Goal: Task Accomplishment & Management: Manage account settings

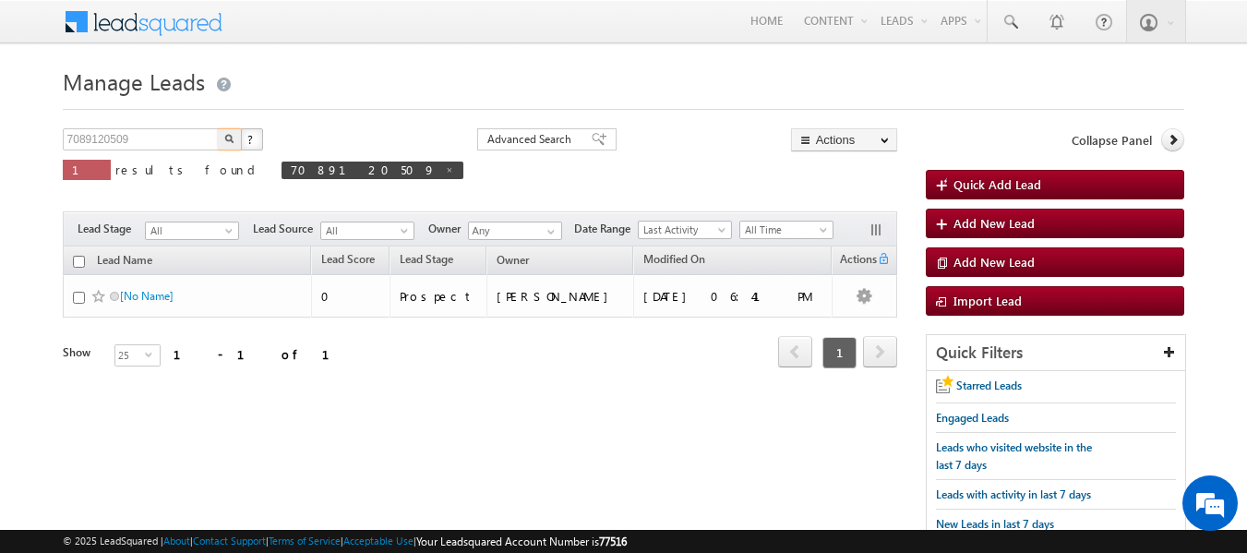
scroll to position [14, 0]
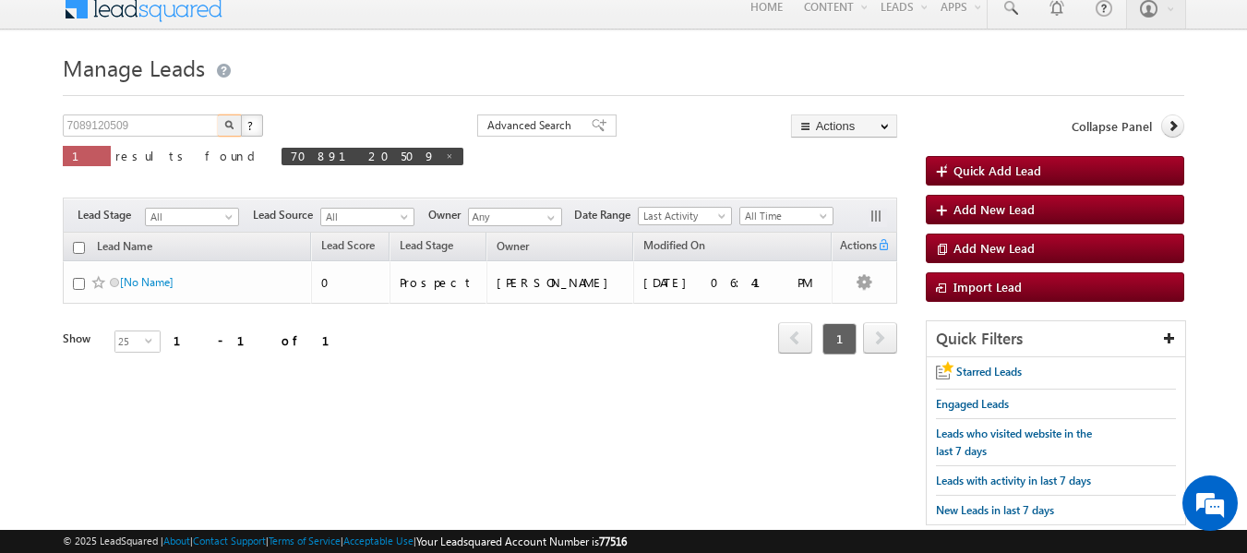
click at [143, 117] on input "7089120509" at bounding box center [142, 125] width 158 height 22
type input "Search Leads"
paste input "9607683621"
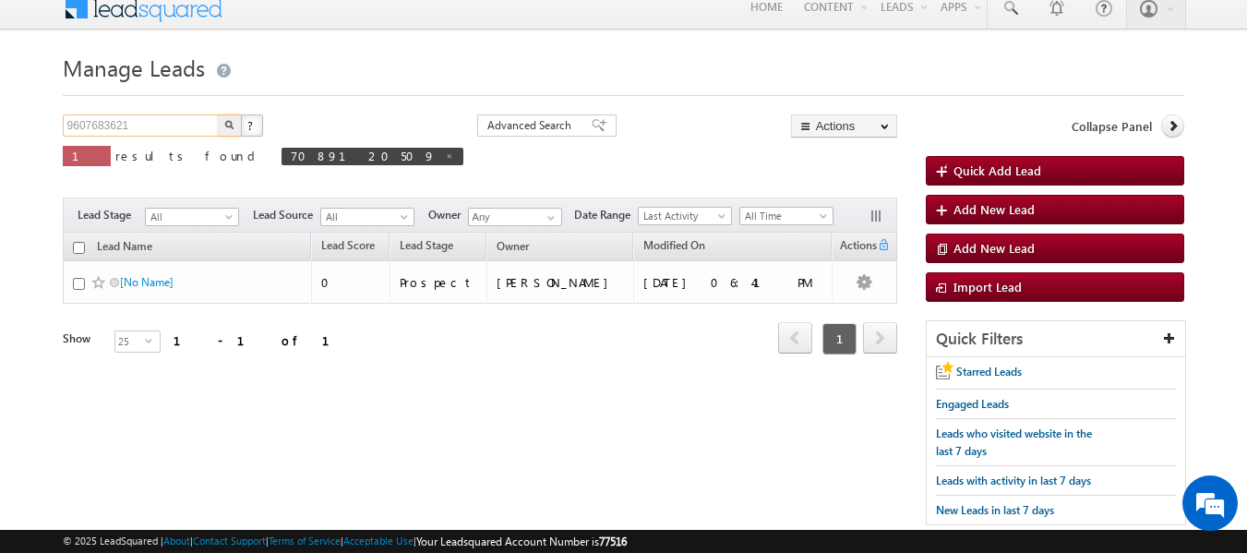
type input "9607683621"
click at [218, 114] on button "button" at bounding box center [230, 125] width 24 height 22
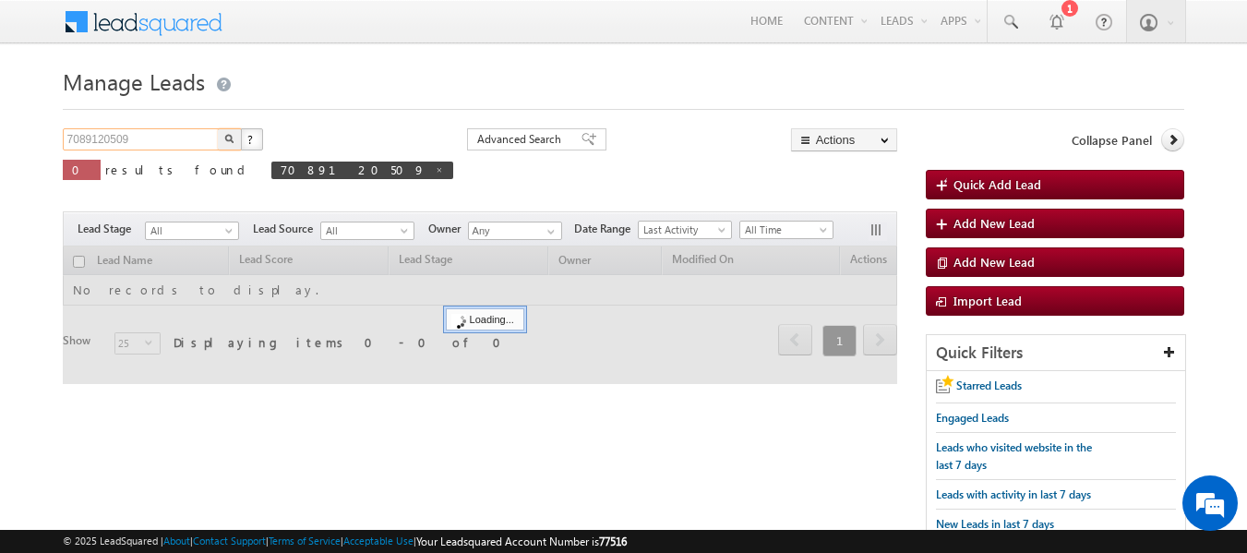
click at [186, 137] on input "7089120509" at bounding box center [142, 139] width 158 height 22
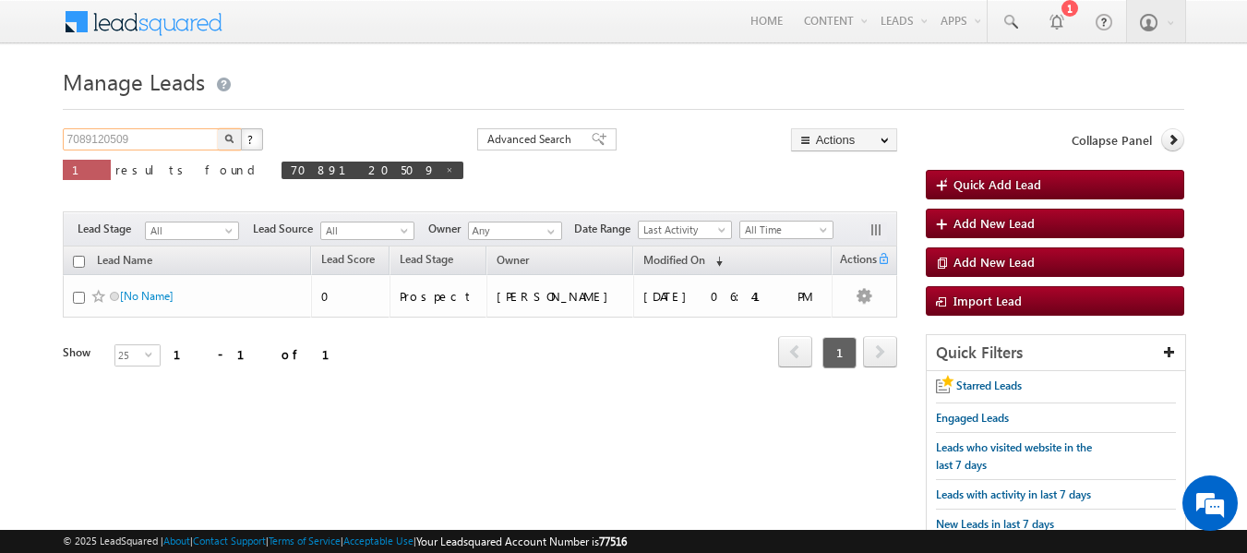
paste input "9607683621"
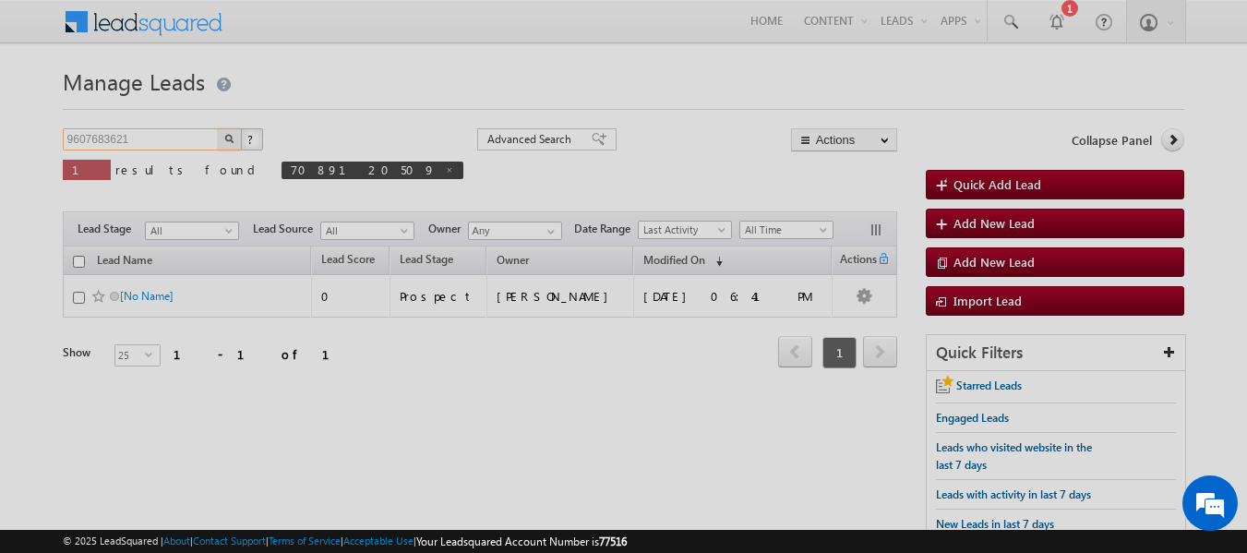
type input "9607683621"
click at [218, 128] on button "button" at bounding box center [230, 139] width 24 height 22
click at [171, 136] on div at bounding box center [623, 276] width 1247 height 553
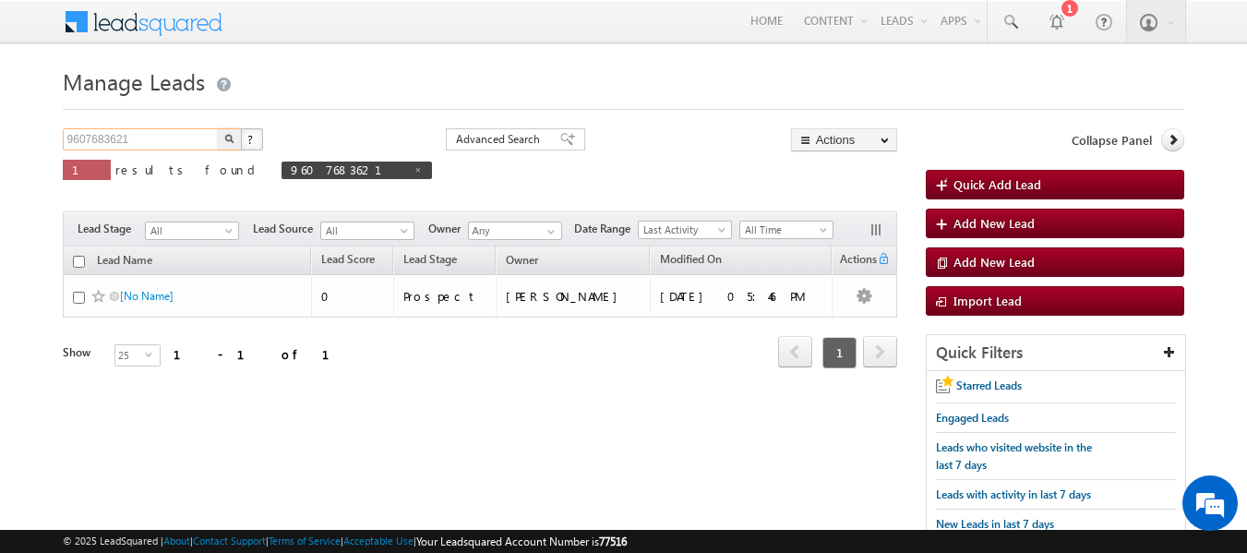
click at [174, 139] on input "9607683621" at bounding box center [142, 139] width 158 height 22
click at [218, 128] on button "button" at bounding box center [230, 139] width 24 height 22
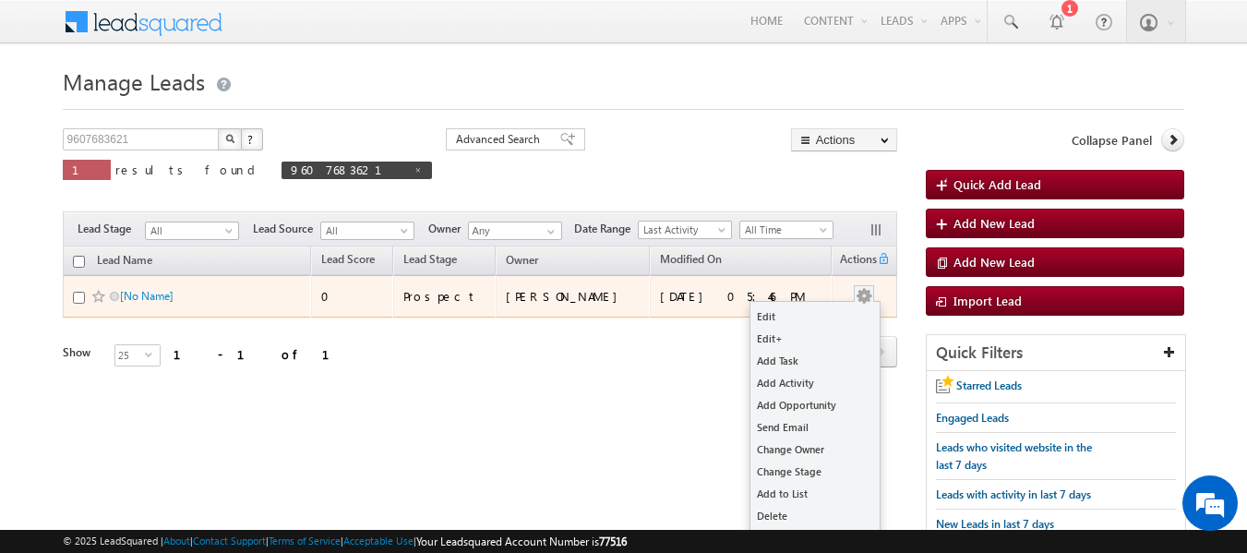
click at [863, 294] on button "button" at bounding box center [864, 296] width 18 height 18
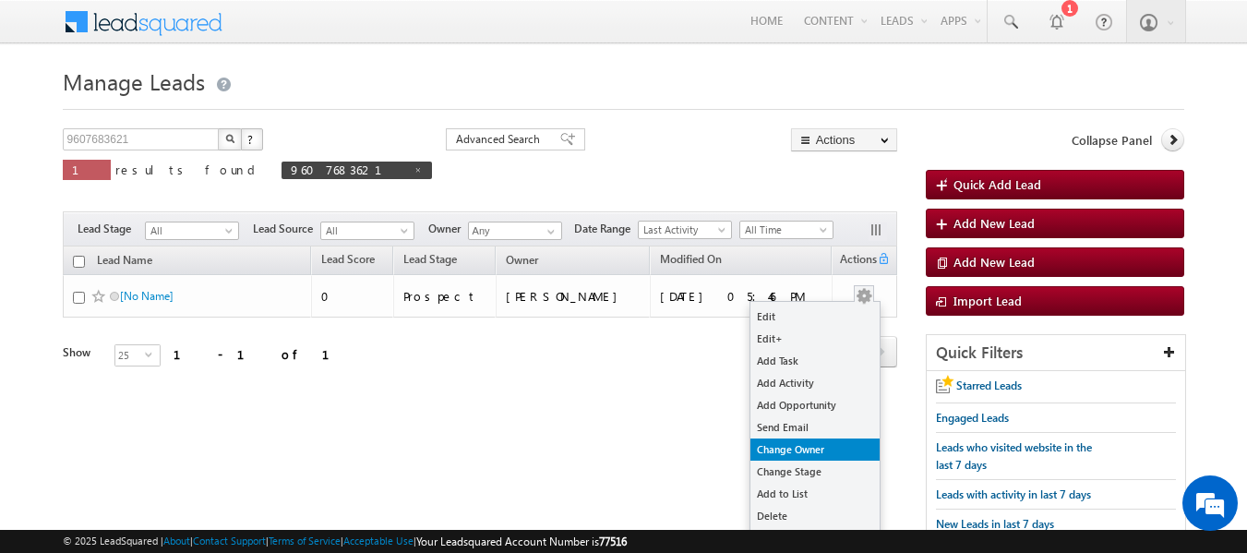
click at [805, 445] on link "Change Owner" at bounding box center [814, 449] width 129 height 22
checkbox input "true"
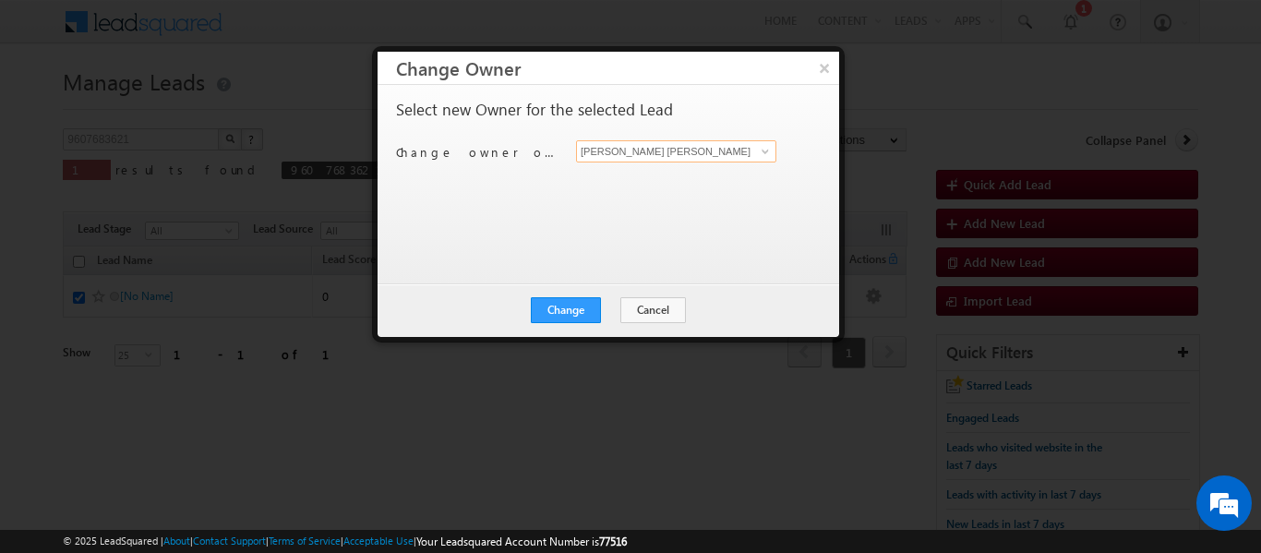
click at [658, 154] on input "[PERSON_NAME] [PERSON_NAME]" at bounding box center [676, 151] width 200 height 22
click at [766, 153] on span at bounding box center [765, 151] width 15 height 15
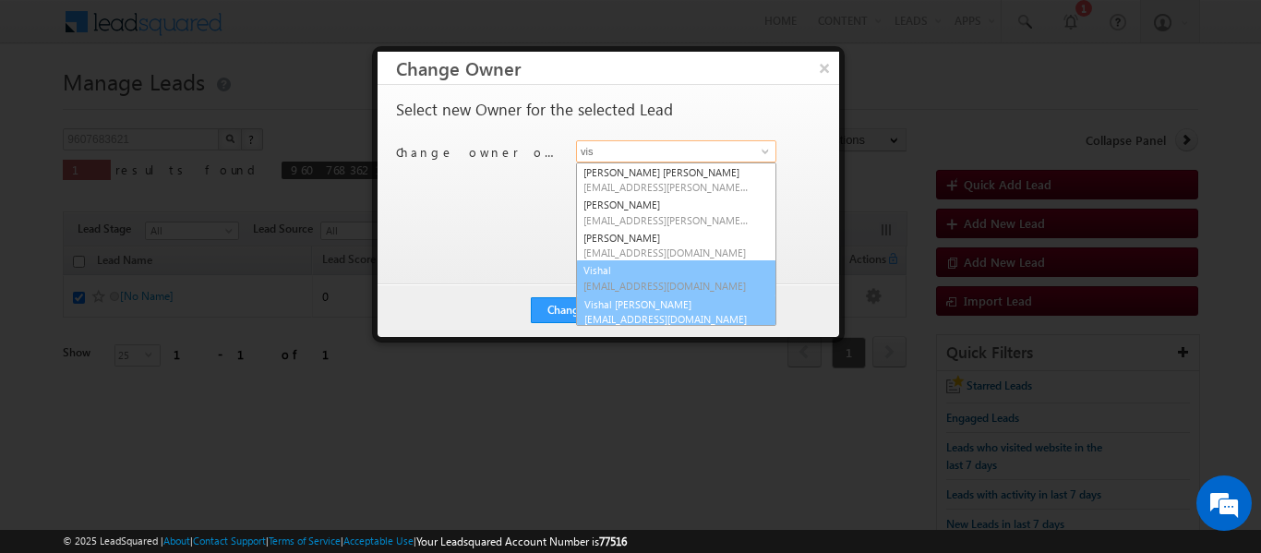
scroll to position [5, 0]
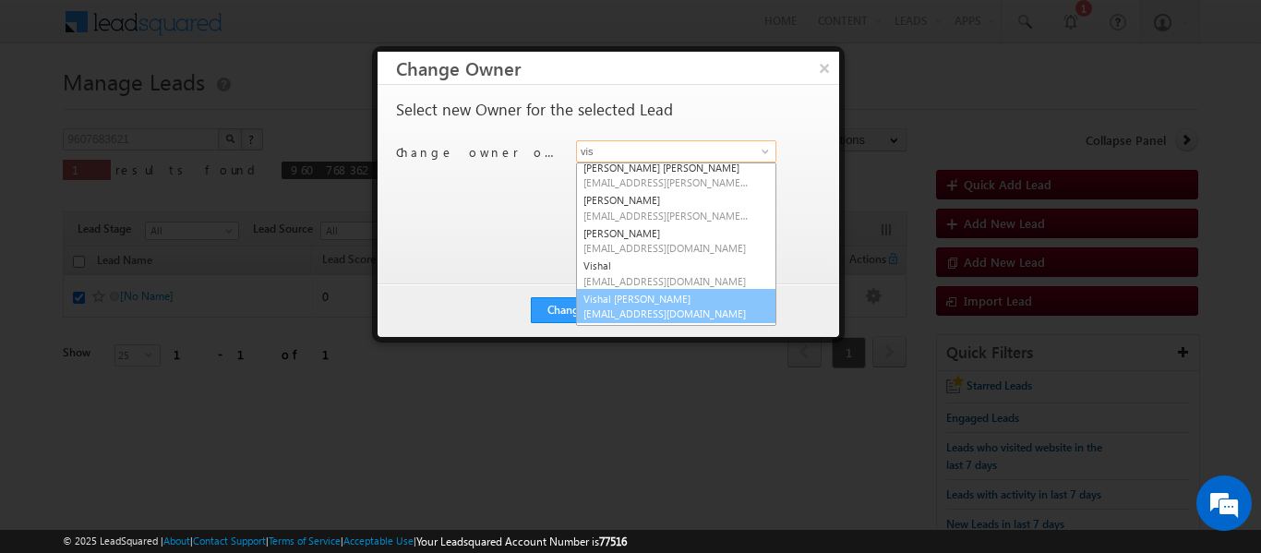
click at [663, 298] on link "Vishal Kishor Varma vishal.varma@sgrlimited.in" at bounding box center [676, 306] width 200 height 35
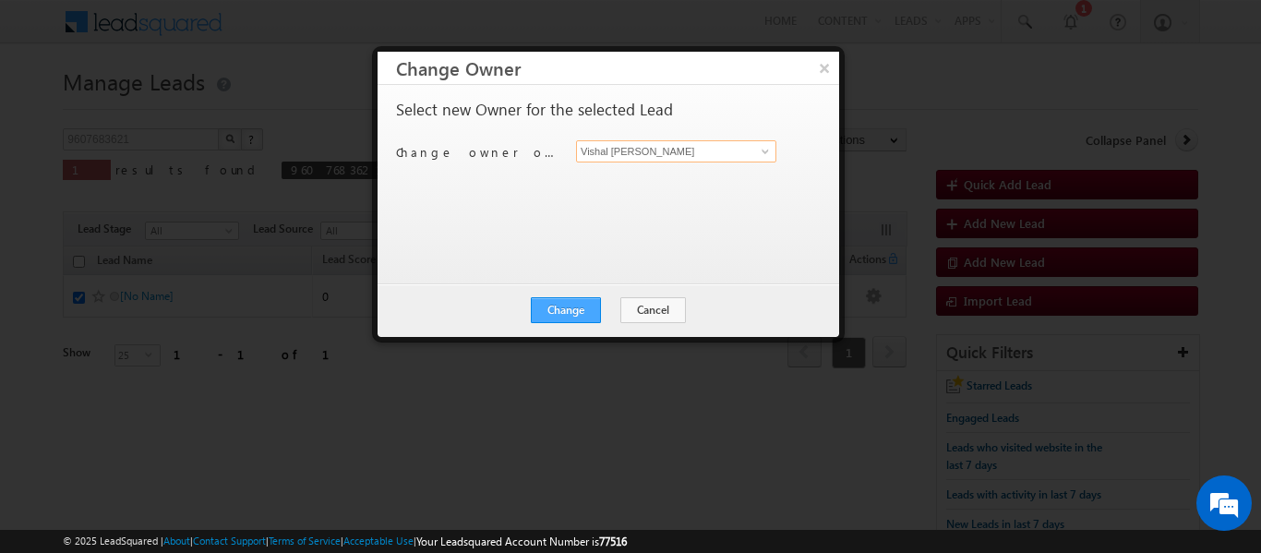
type input "Vishal Kishor Varma"
click at [568, 316] on button "Change" at bounding box center [566, 310] width 70 height 26
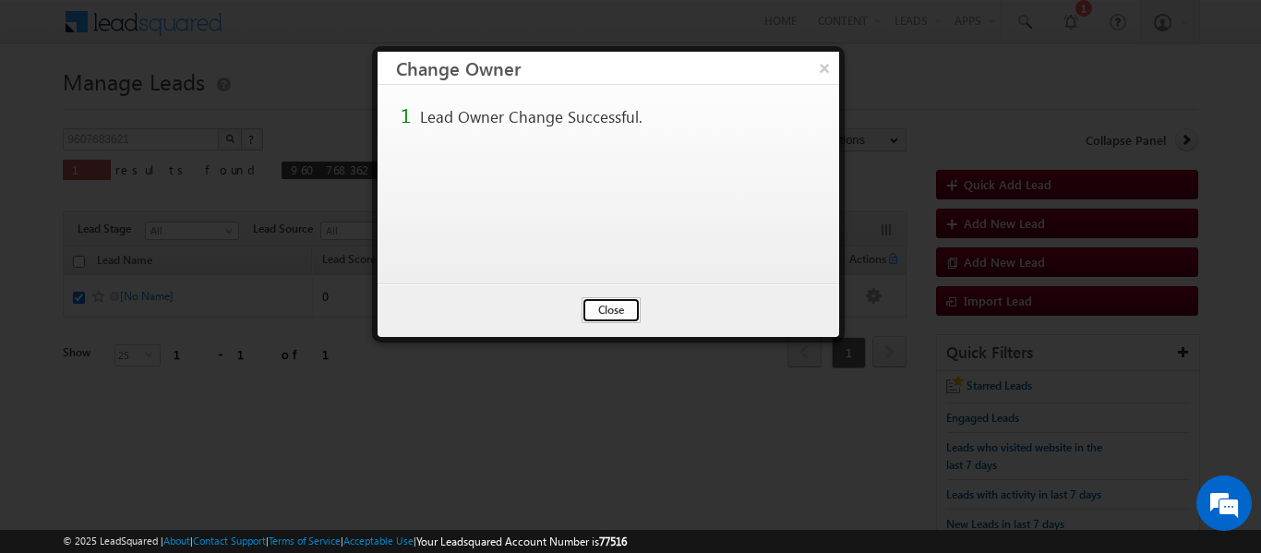
click at [605, 306] on button "Close" at bounding box center [611, 310] width 59 height 26
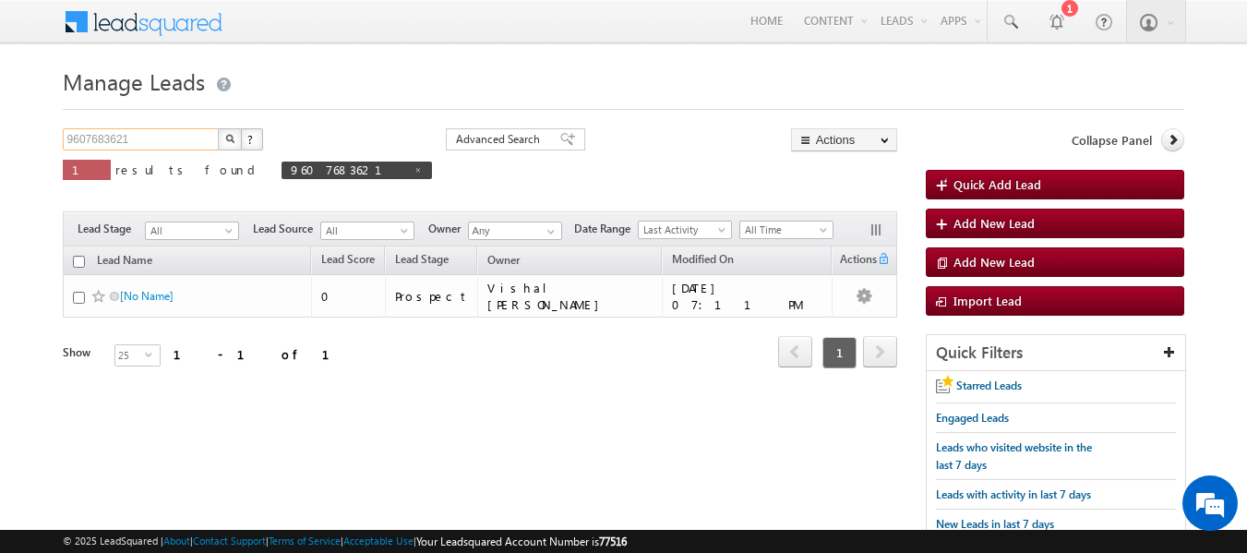
click at [186, 147] on input "9607683621" at bounding box center [142, 139] width 158 height 22
paste input "834981200"
type input "9834981200"
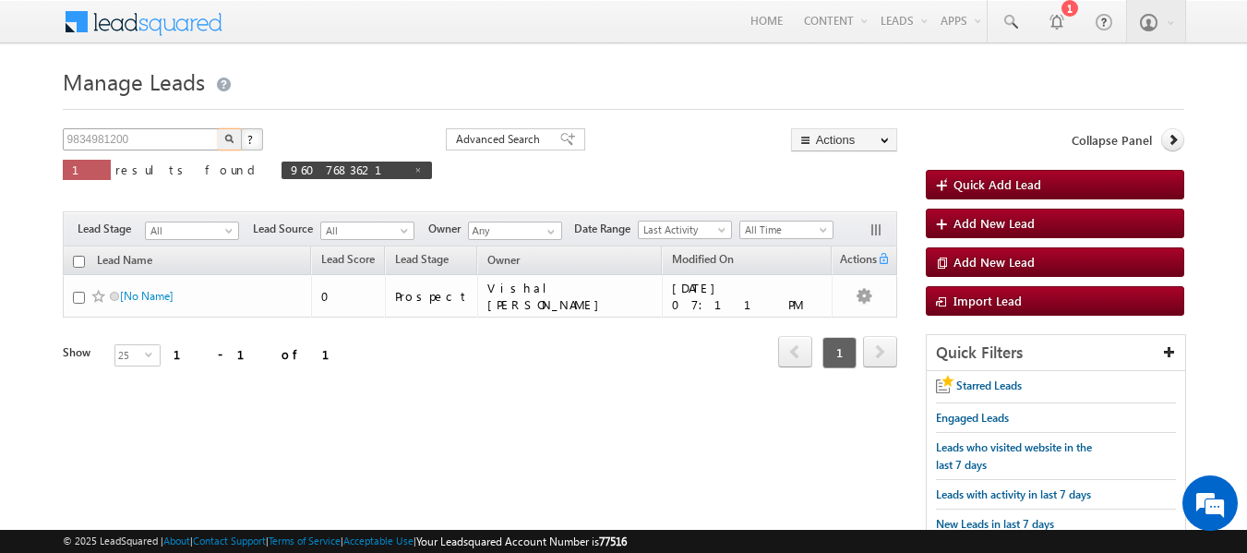
click at [218, 128] on button "button" at bounding box center [230, 139] width 24 height 22
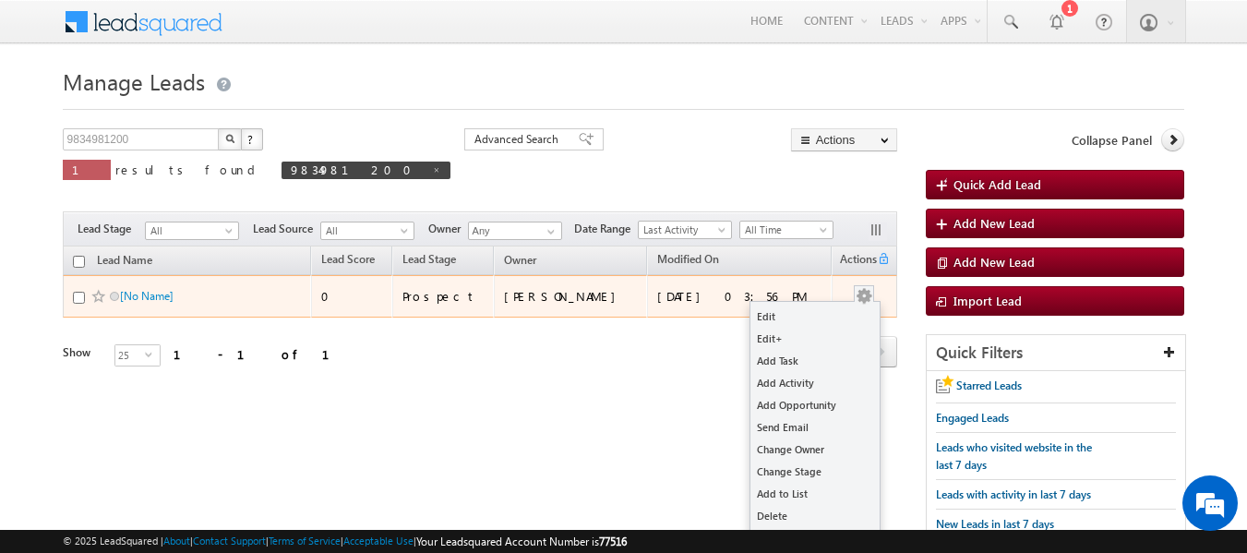
click at [856, 298] on button "button" at bounding box center [864, 296] width 18 height 18
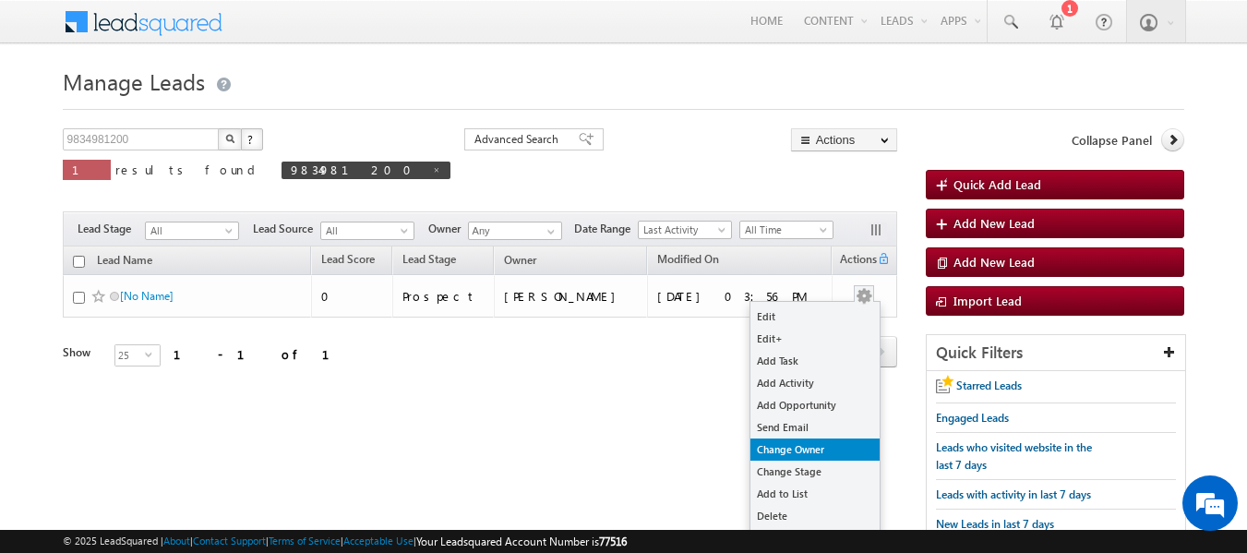
click at [797, 454] on link "Change Owner" at bounding box center [814, 449] width 129 height 22
checkbox input "true"
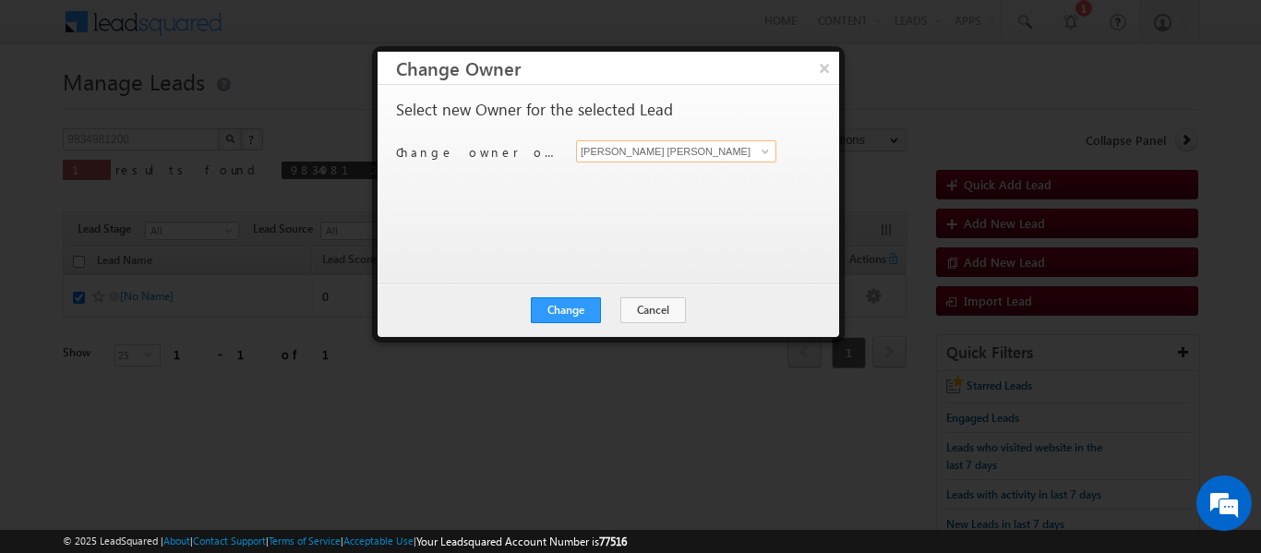
click at [657, 142] on input "[PERSON_NAME] [PERSON_NAME]" at bounding box center [676, 151] width 200 height 22
click at [771, 153] on span at bounding box center [765, 151] width 15 height 15
click at [765, 152] on span at bounding box center [765, 151] width 15 height 15
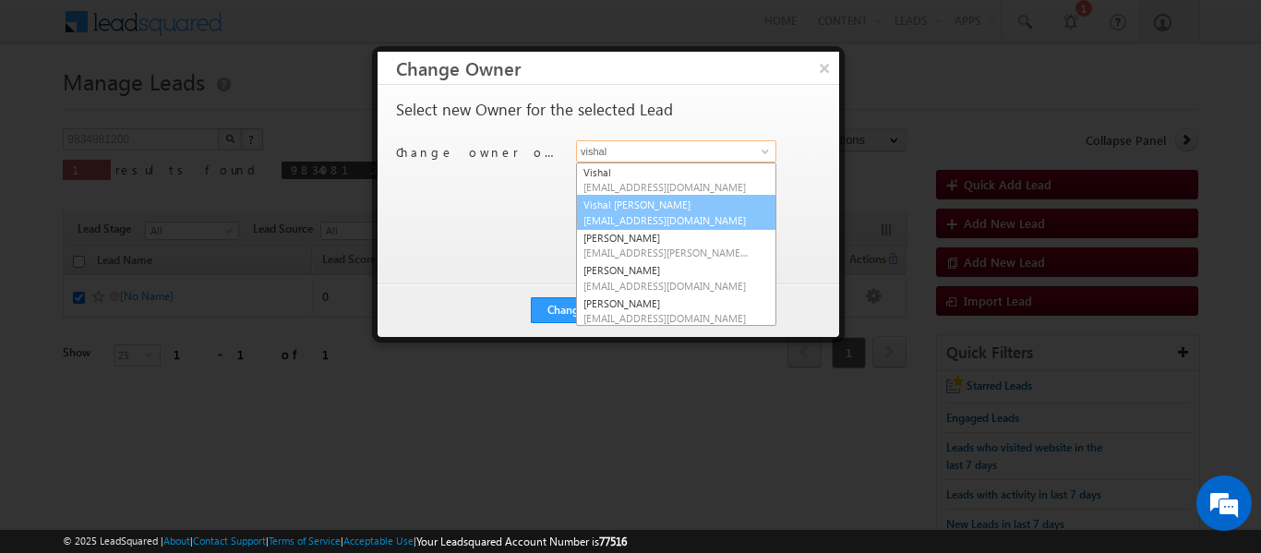
click at [665, 221] on span "vishal.varma@sgrlimited.in" at bounding box center [666, 220] width 166 height 14
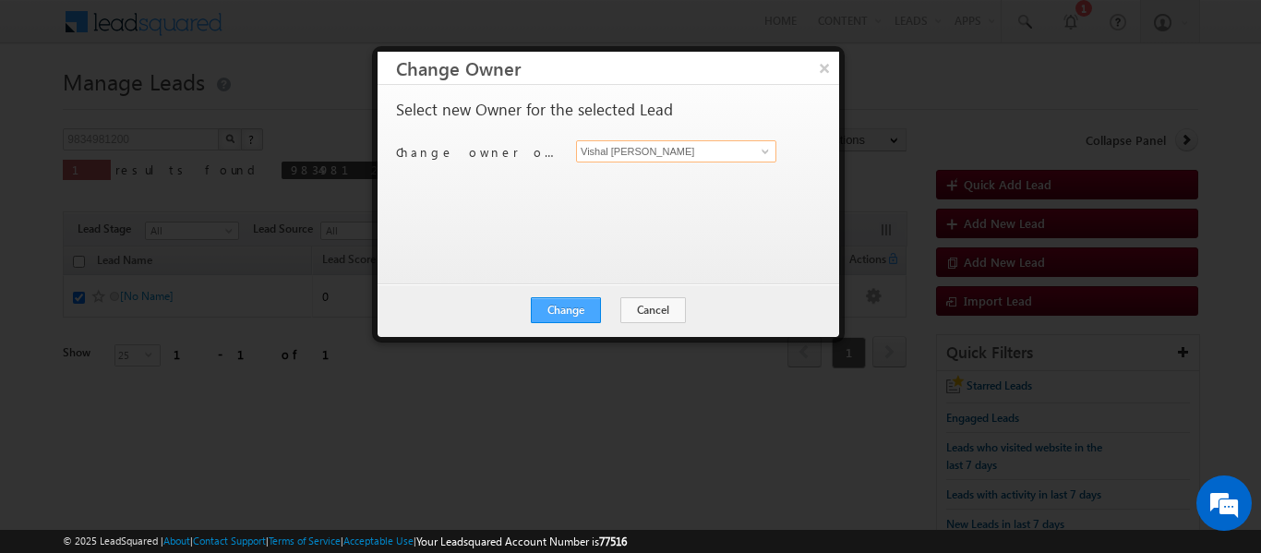
type input "Vishal Kishor Varma"
click at [575, 302] on button "Change" at bounding box center [566, 310] width 70 height 26
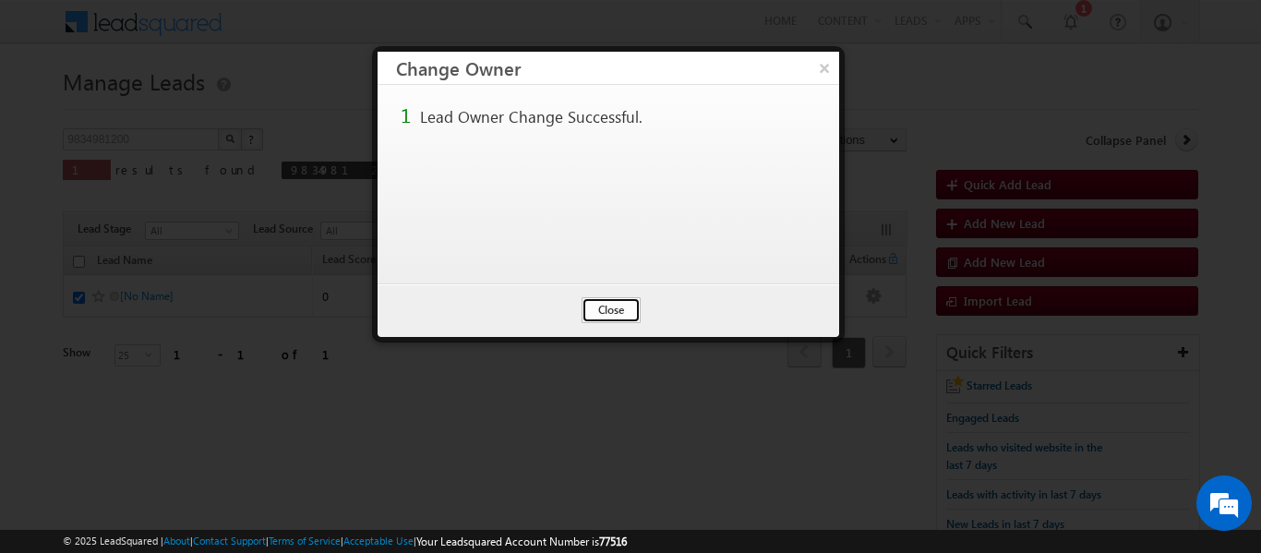
click at [617, 317] on button "Close" at bounding box center [611, 310] width 59 height 26
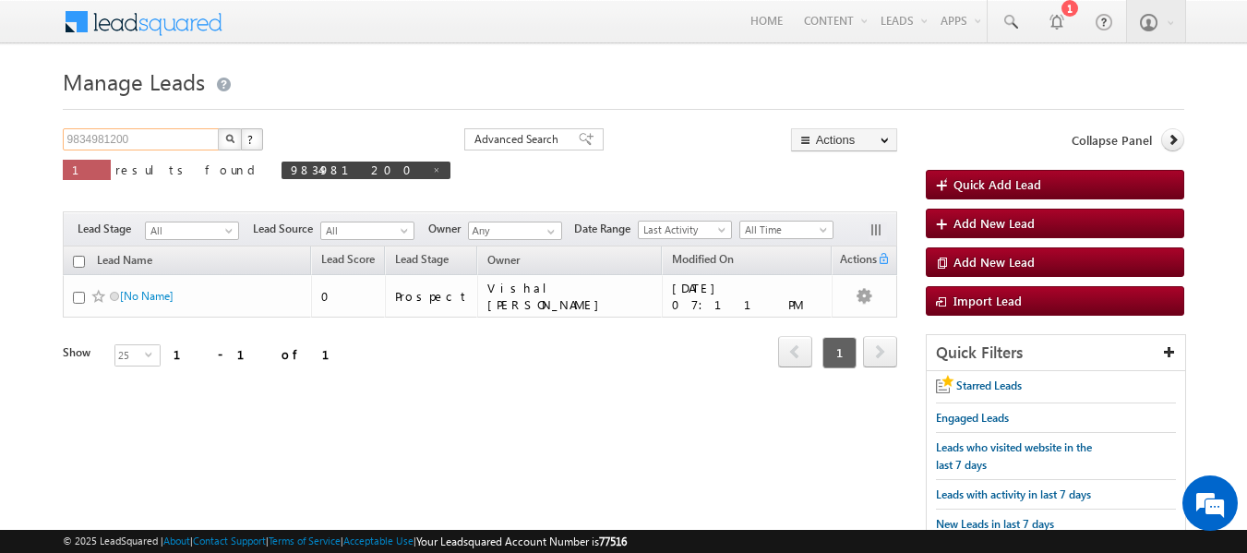
click at [187, 130] on input "9834981200" at bounding box center [142, 139] width 158 height 22
paste input "922304032"
type input "9922304032"
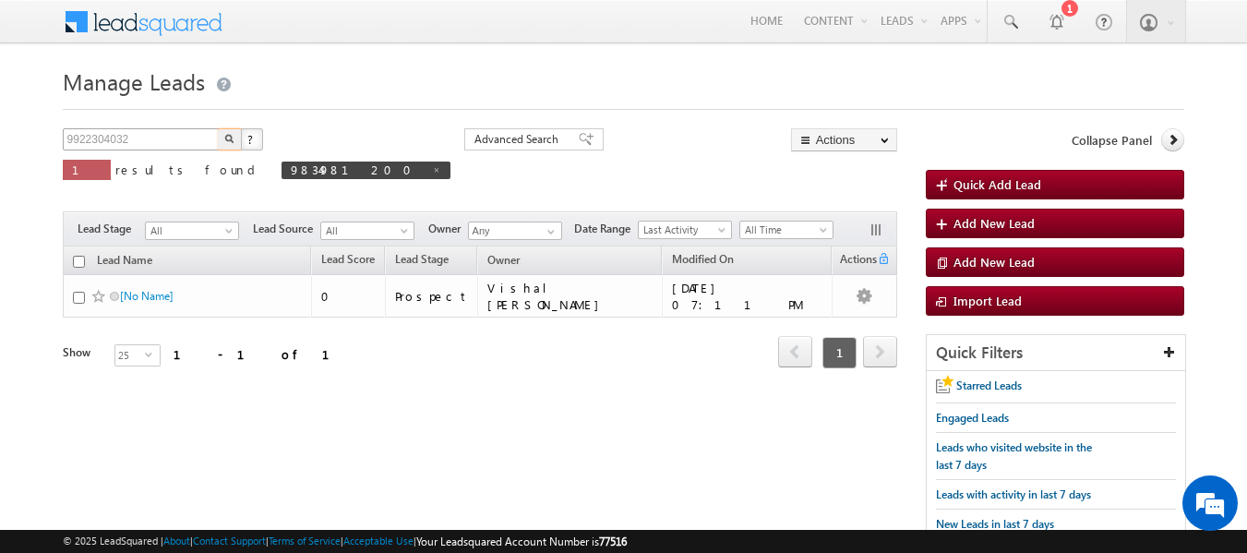
click at [218, 128] on button "button" at bounding box center [230, 139] width 24 height 22
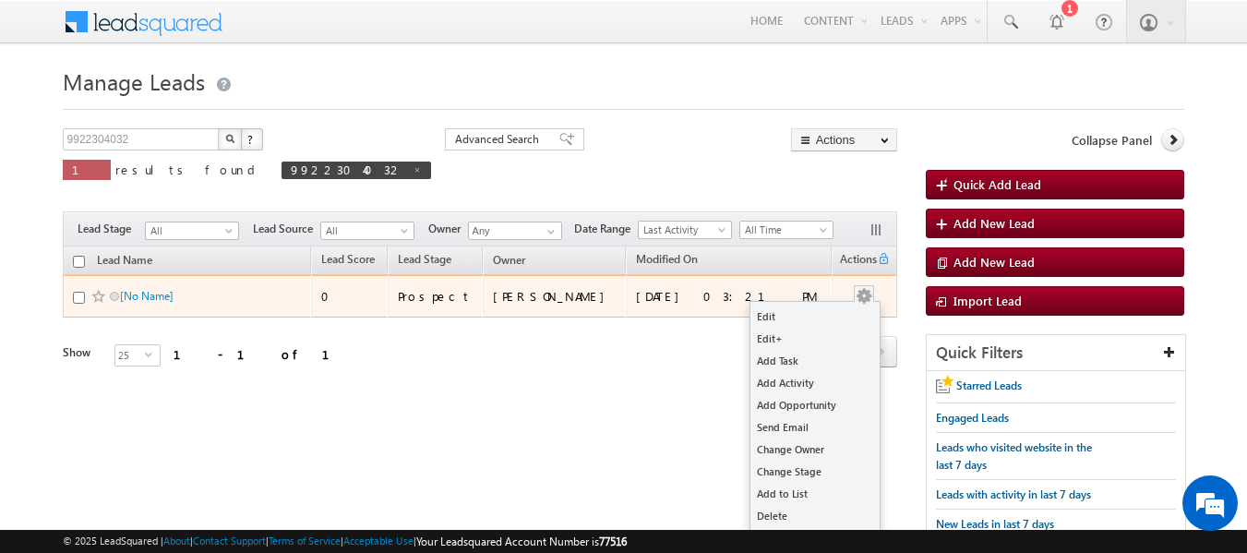
click at [869, 295] on button "button" at bounding box center [864, 296] width 18 height 18
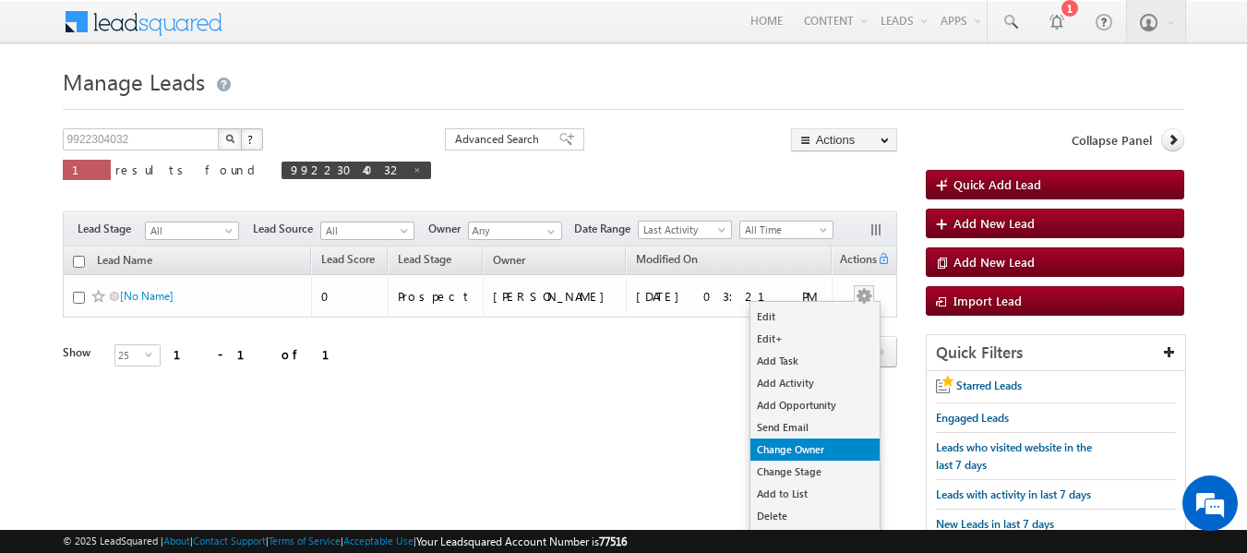
click at [810, 449] on link "Change Owner" at bounding box center [814, 449] width 129 height 22
checkbox input "true"
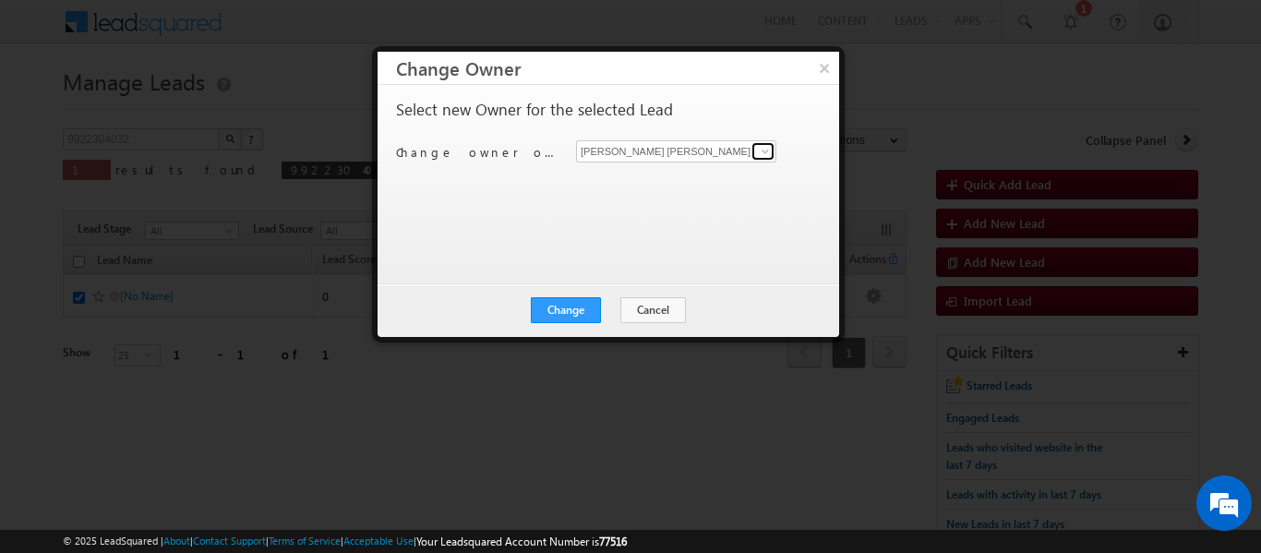
click at [765, 150] on span at bounding box center [765, 151] width 15 height 15
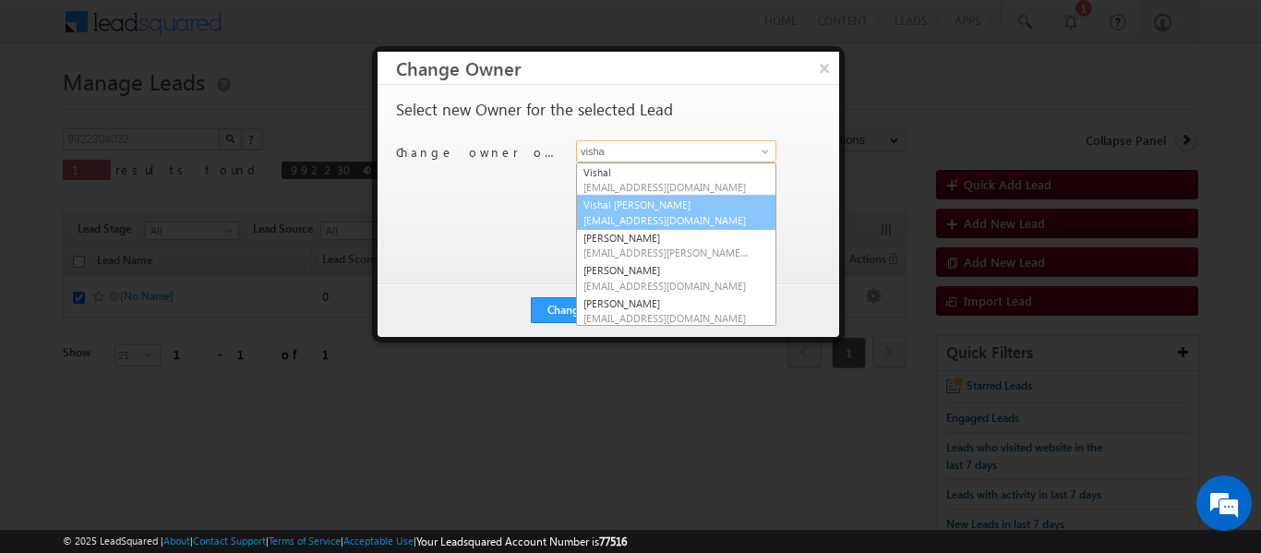
click at [660, 200] on link "Vishal Kishor Varma vishal.varma@sgrlimited.in" at bounding box center [676, 212] width 200 height 35
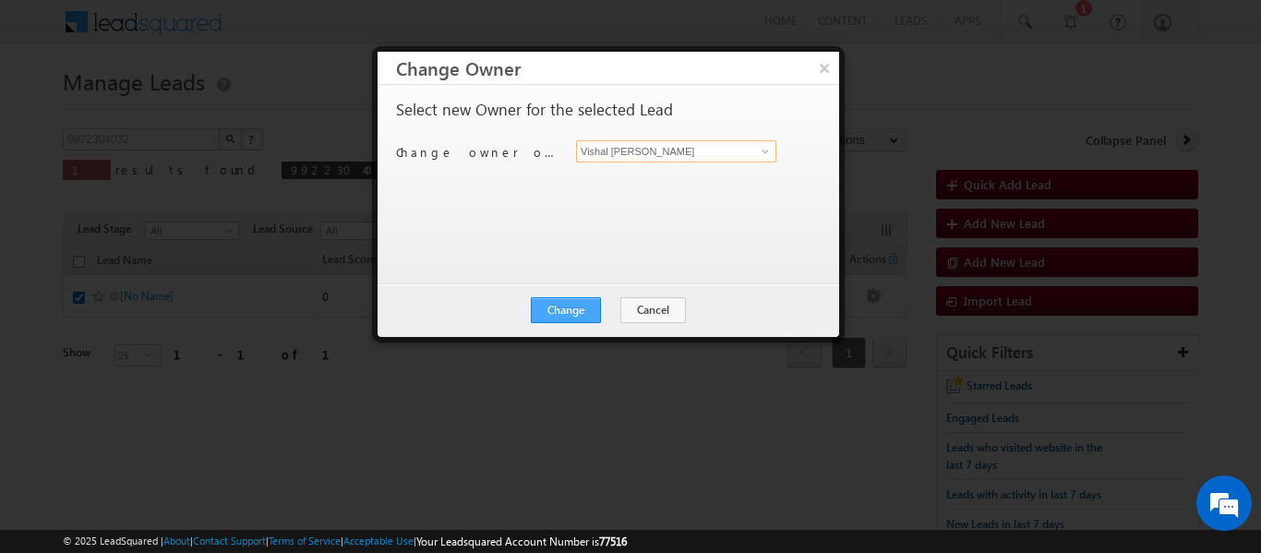
type input "Vishal Kishor Varma"
click at [566, 302] on button "Change" at bounding box center [566, 310] width 70 height 26
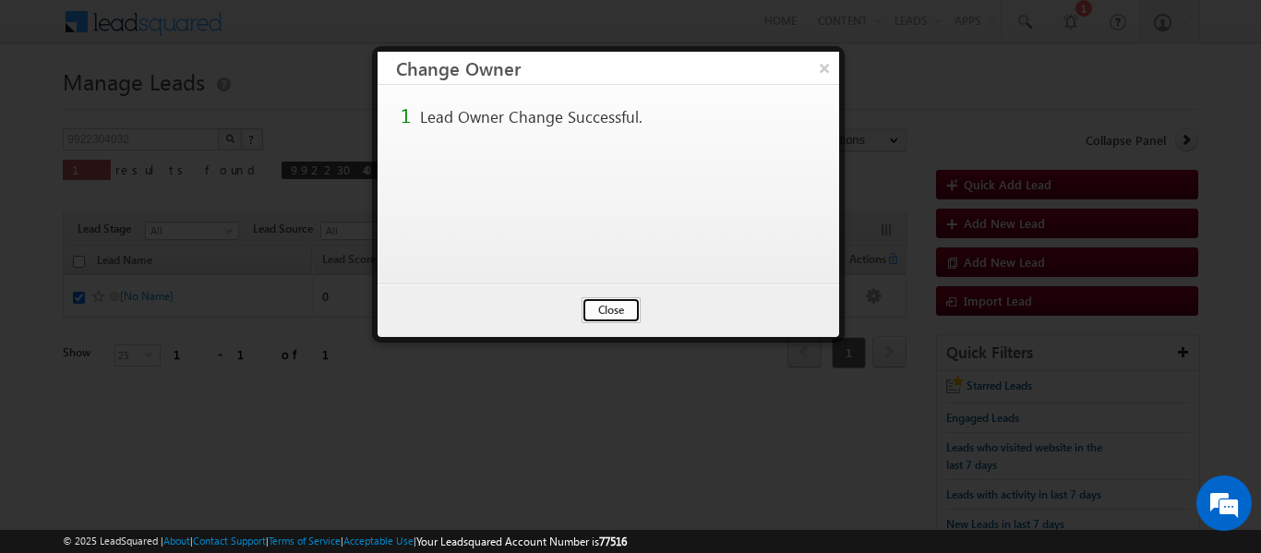
click at [618, 306] on button "Close" at bounding box center [611, 310] width 59 height 26
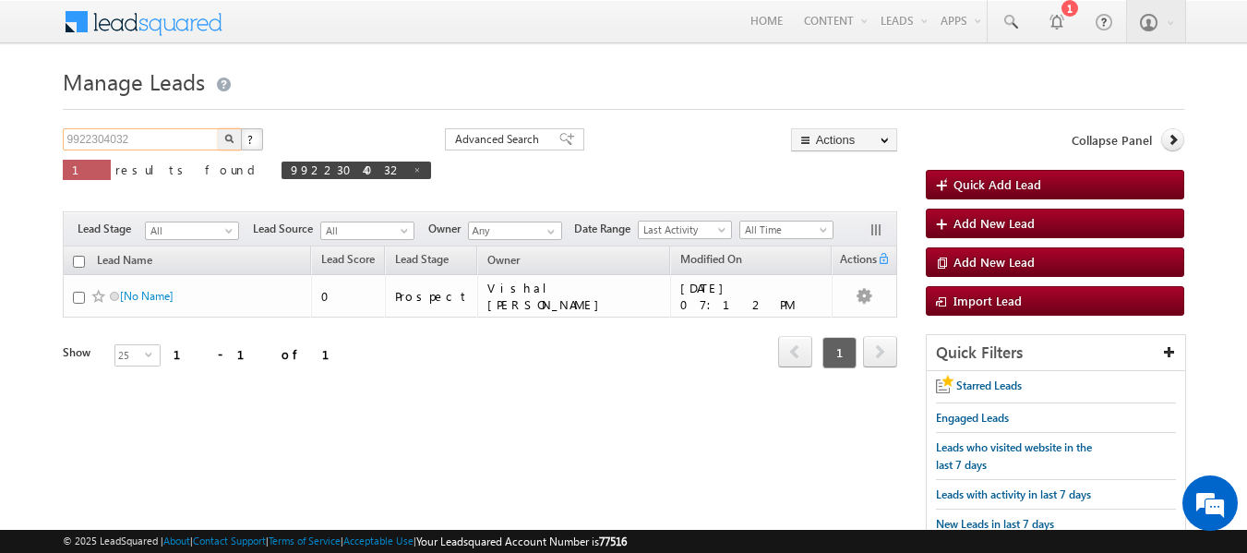
click at [128, 131] on input "9922304032" at bounding box center [142, 139] width 158 height 22
paste input "623948448"
type input "9623948448"
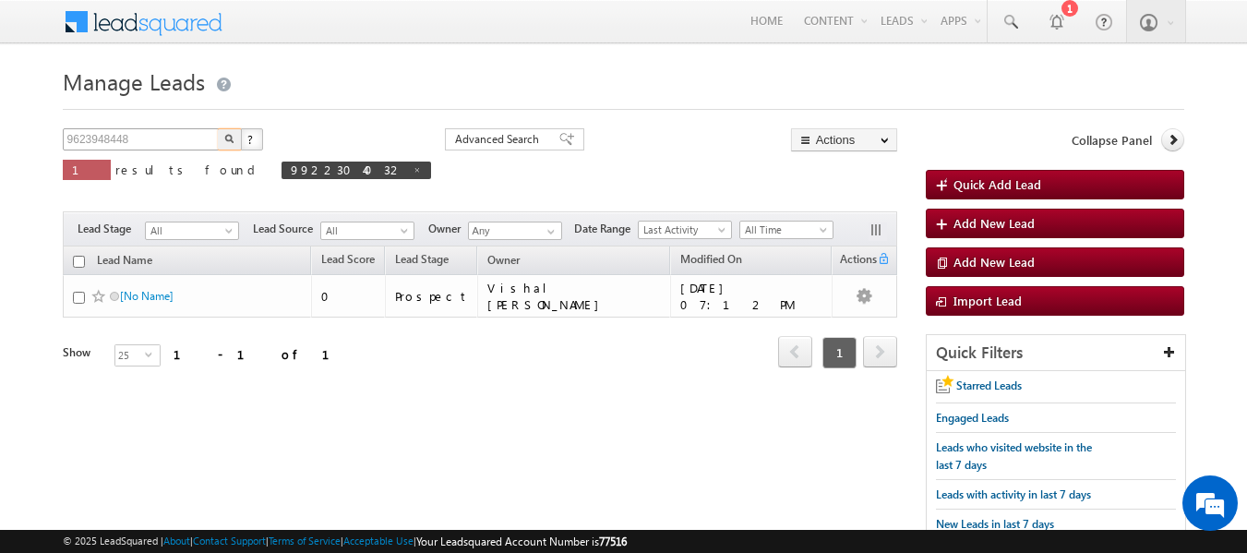
click at [218, 128] on button "button" at bounding box center [230, 139] width 24 height 22
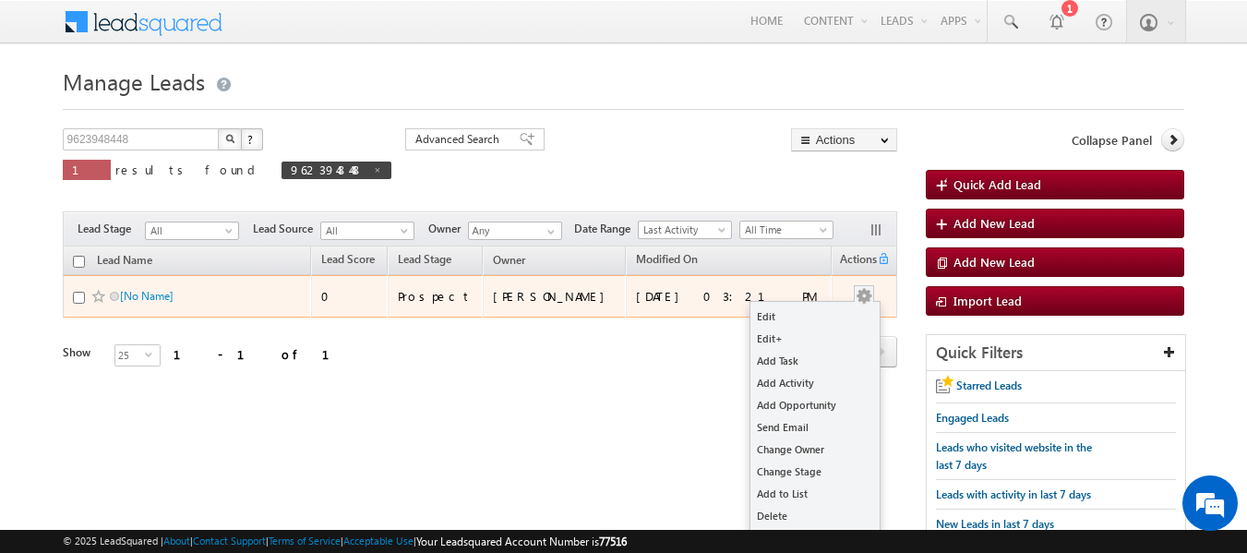
click at [862, 295] on button "button" at bounding box center [864, 296] width 18 height 18
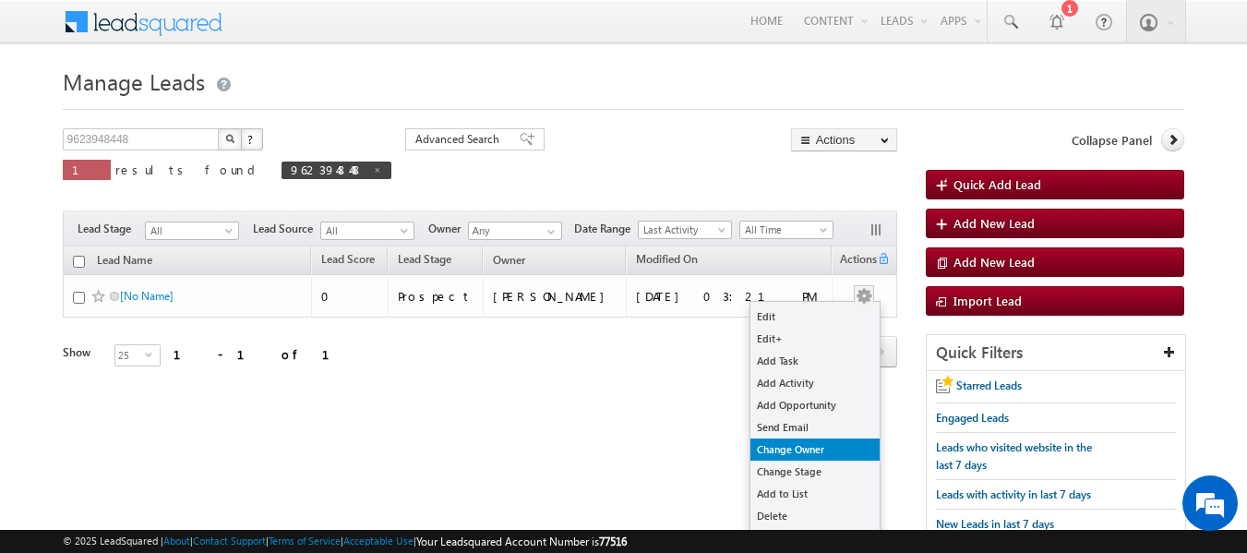
click at [816, 444] on link "Change Owner" at bounding box center [814, 449] width 129 height 22
checkbox input "true"
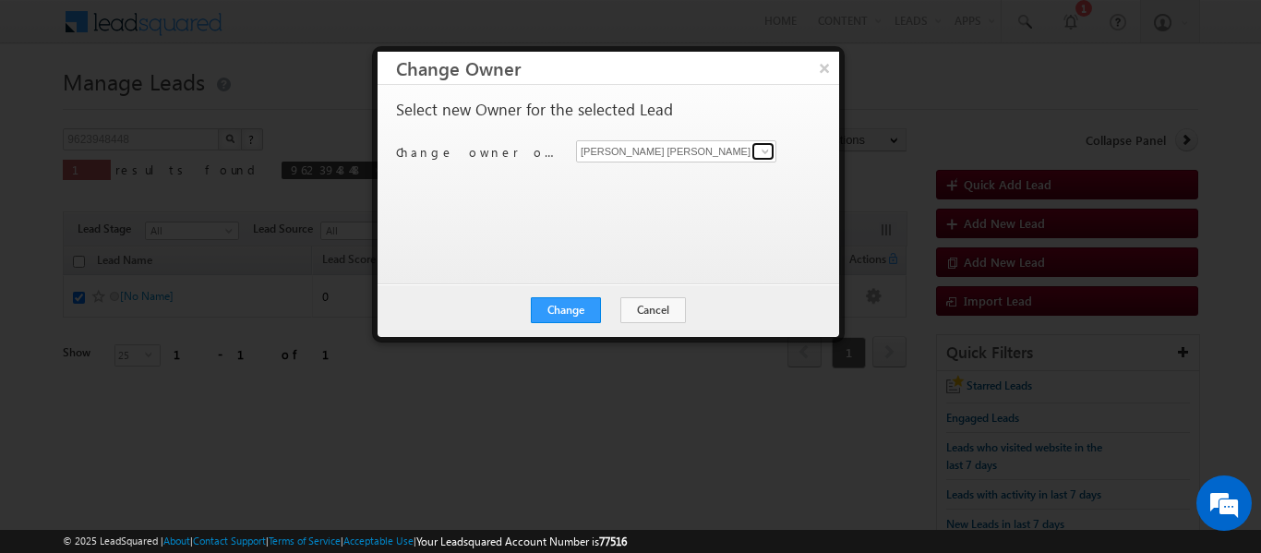
click at [762, 150] on span at bounding box center [765, 151] width 15 height 15
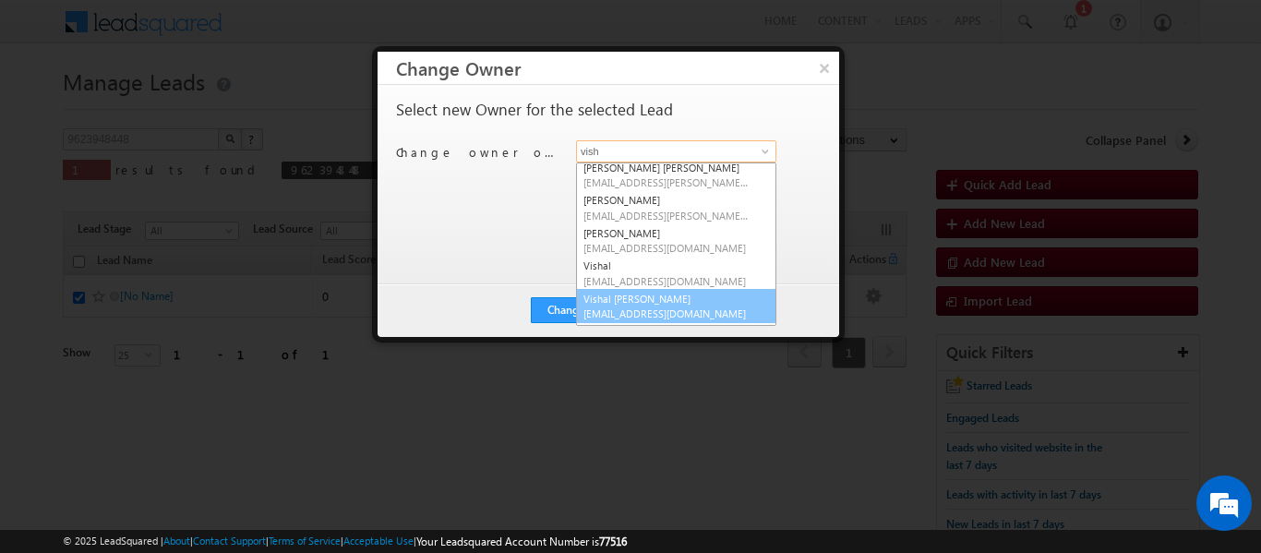
click at [658, 303] on link "Vishal Kishor Varma vishal.varma@sgrlimited.in" at bounding box center [676, 306] width 200 height 35
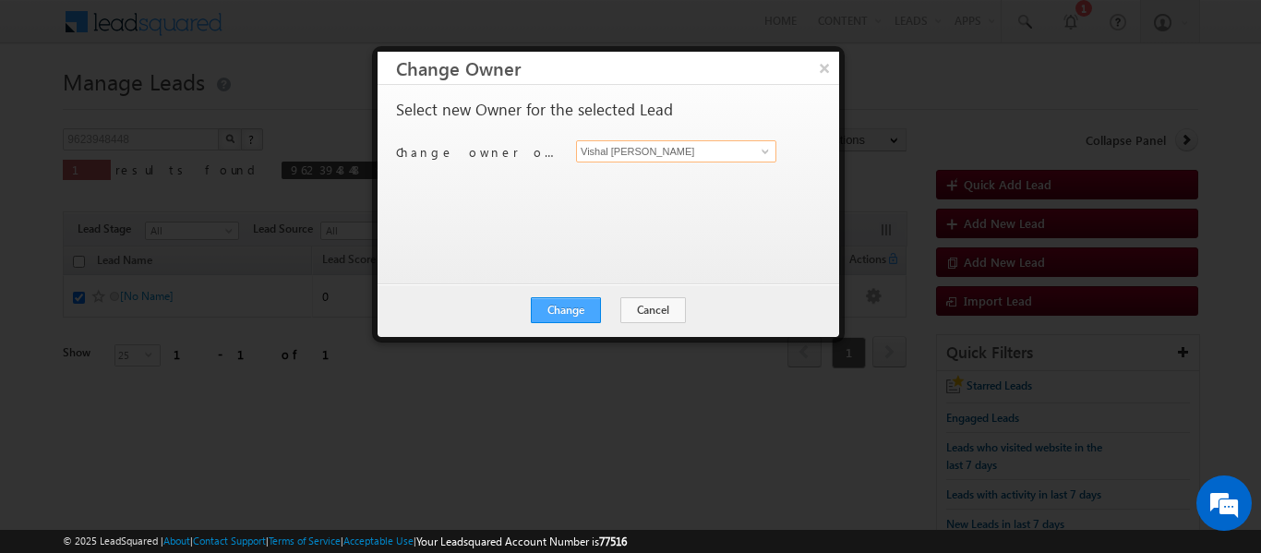
type input "Vishal Kishor Varma"
click at [584, 304] on button "Change" at bounding box center [566, 310] width 70 height 26
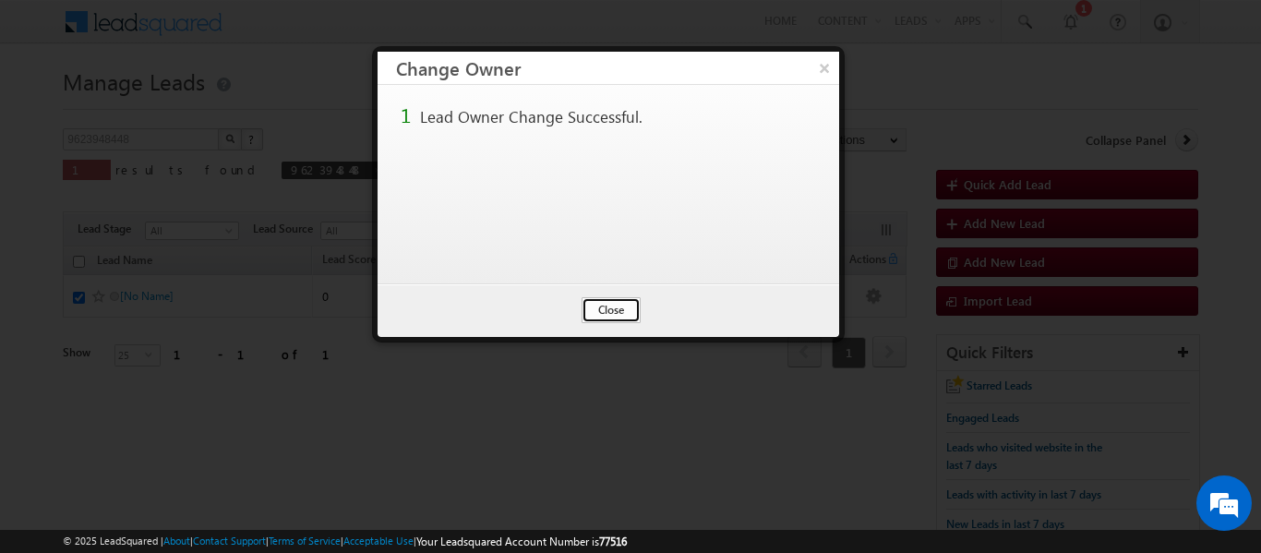
click at [612, 307] on button "Close" at bounding box center [611, 310] width 59 height 26
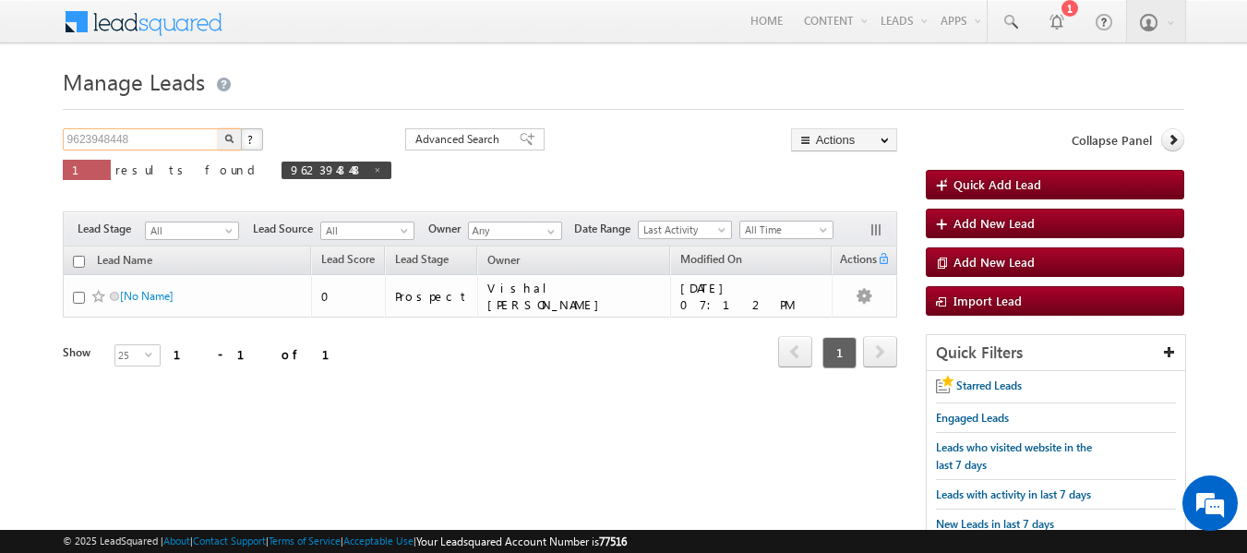
click at [150, 129] on input "9623948448" at bounding box center [142, 139] width 158 height 22
paste input "8770911196"
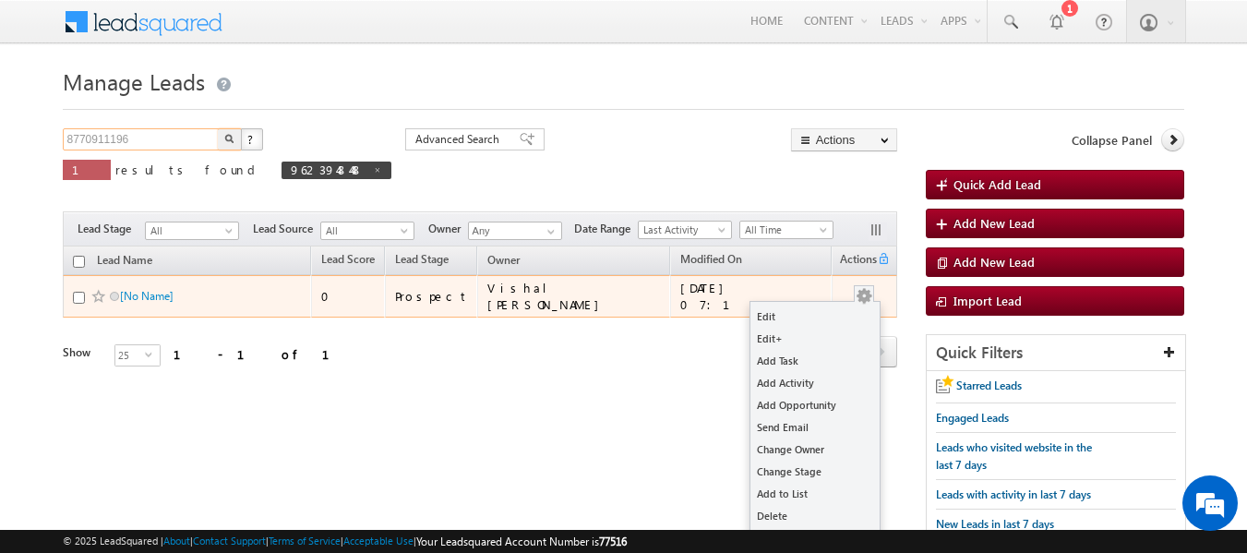
type input "8770911196"
click at [858, 292] on button "button" at bounding box center [864, 296] width 18 height 18
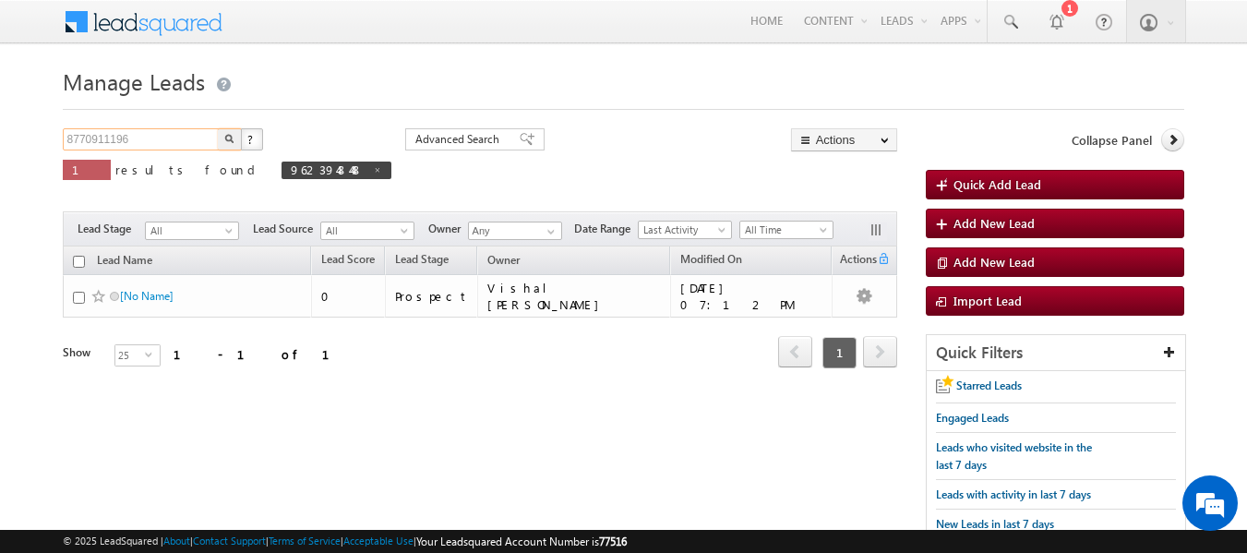
click at [168, 133] on input "8770911196" at bounding box center [142, 139] width 158 height 22
click at [218, 128] on button "button" at bounding box center [230, 139] width 24 height 22
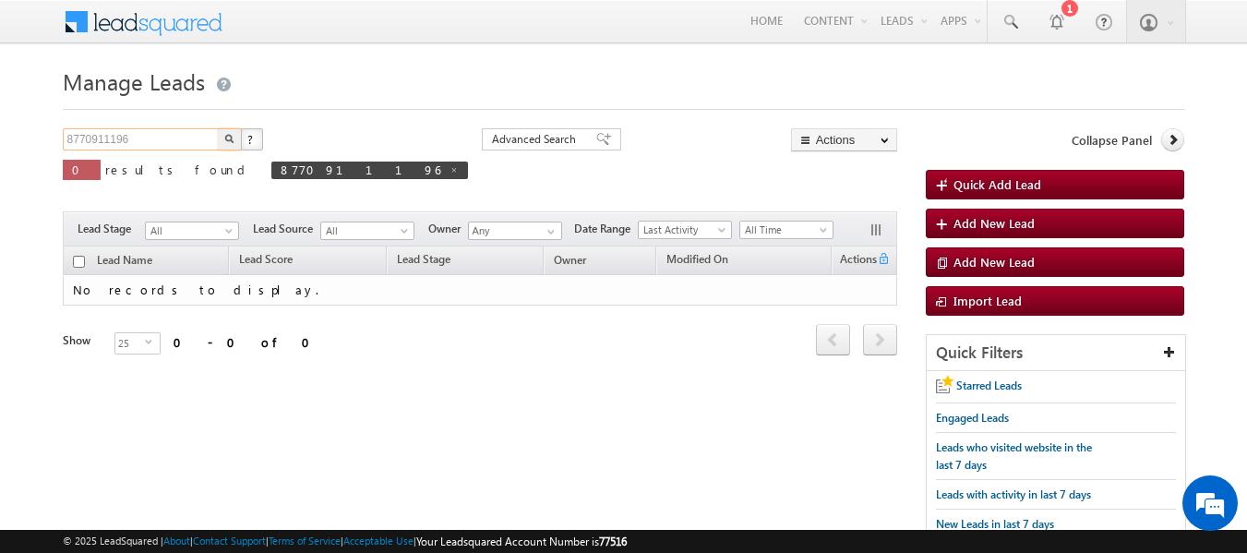
click at [198, 138] on input "8770911196" at bounding box center [142, 139] width 158 height 22
click at [218, 128] on button "button" at bounding box center [230, 139] width 24 height 22
